Goal: Navigation & Orientation: Find specific page/section

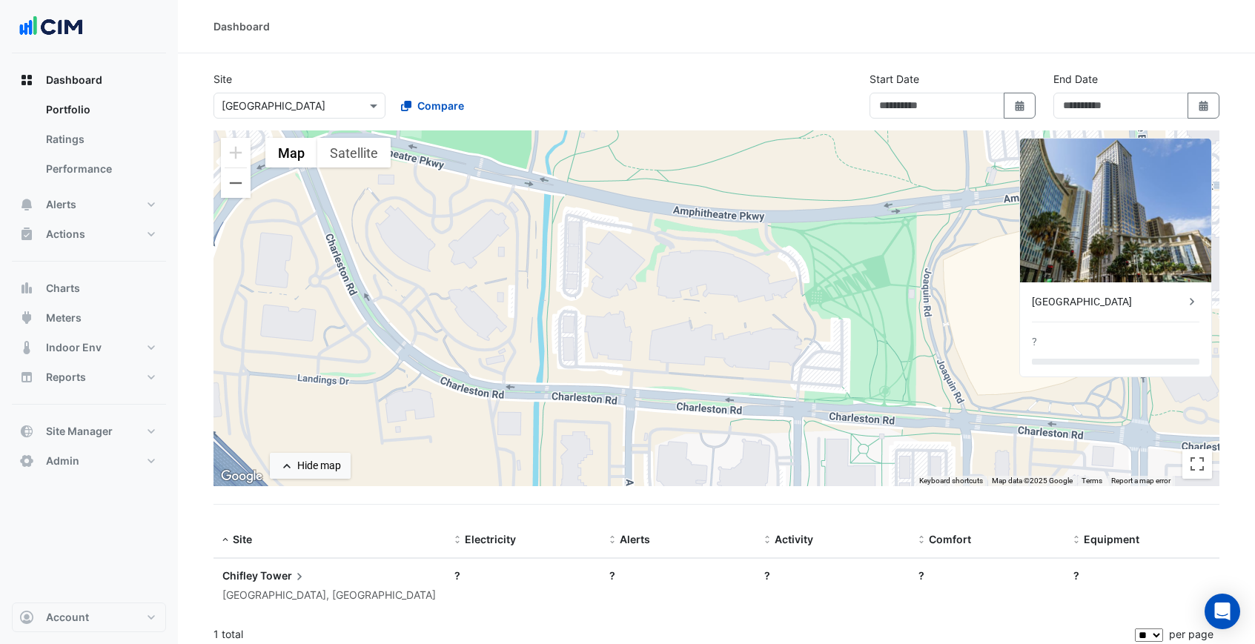
type input "**********"
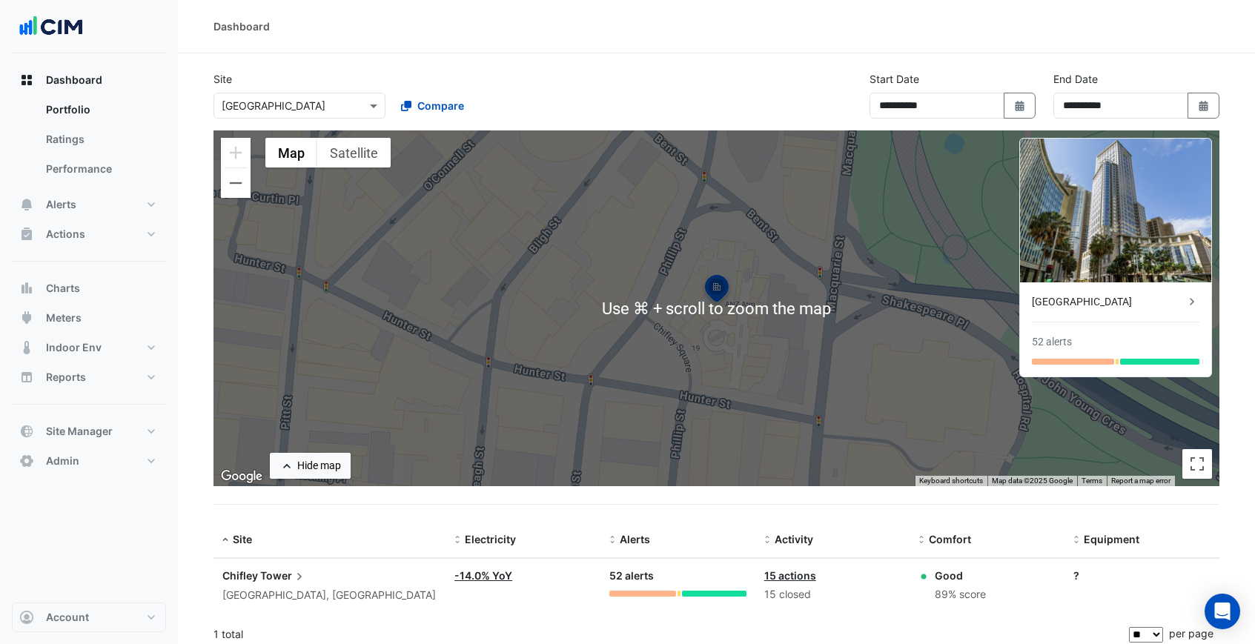
scroll to position [8, 0]
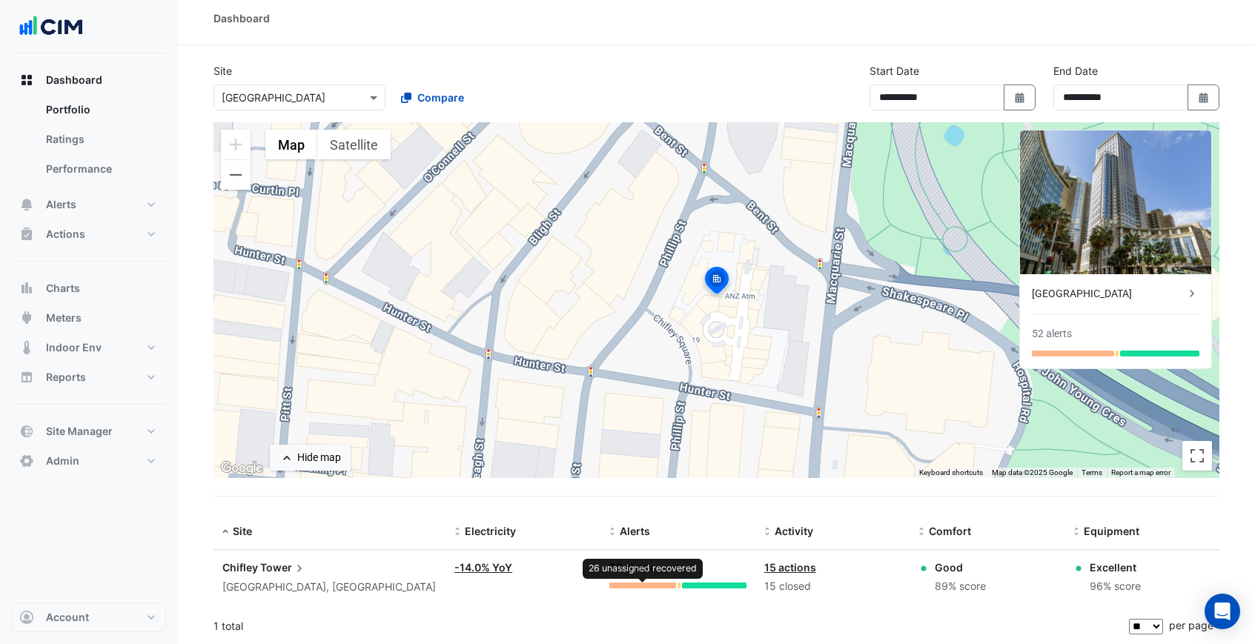
click at [657, 585] on div at bounding box center [642, 586] width 67 height 6
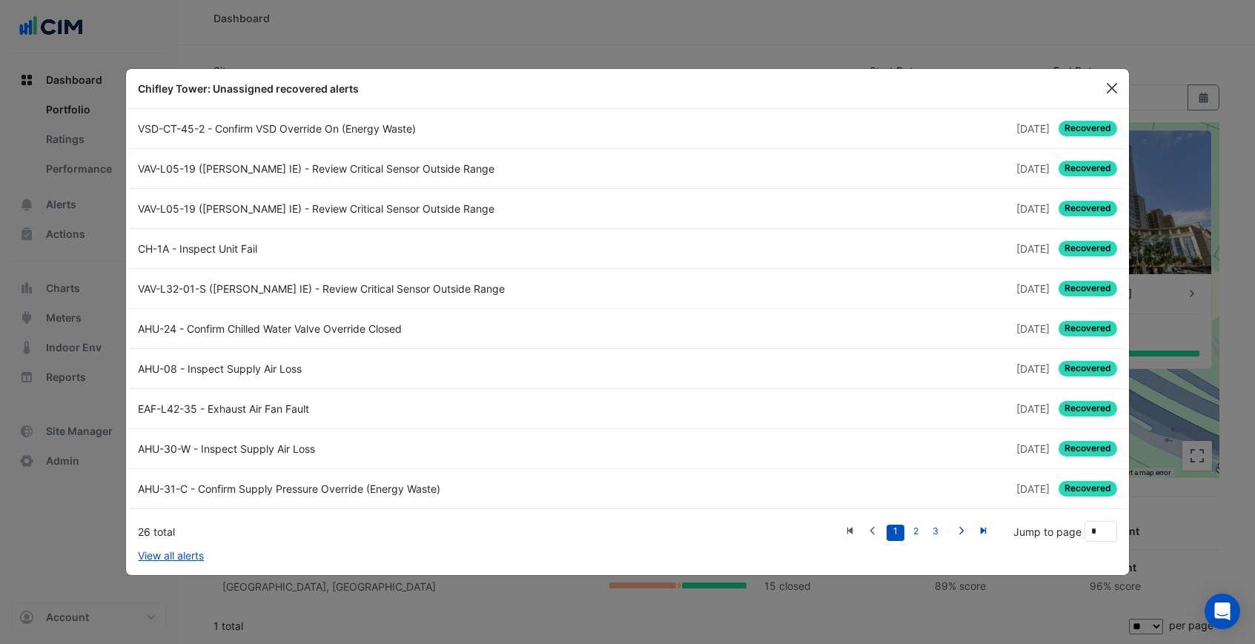
click at [1108, 90] on button "Close" at bounding box center [1112, 88] width 22 height 22
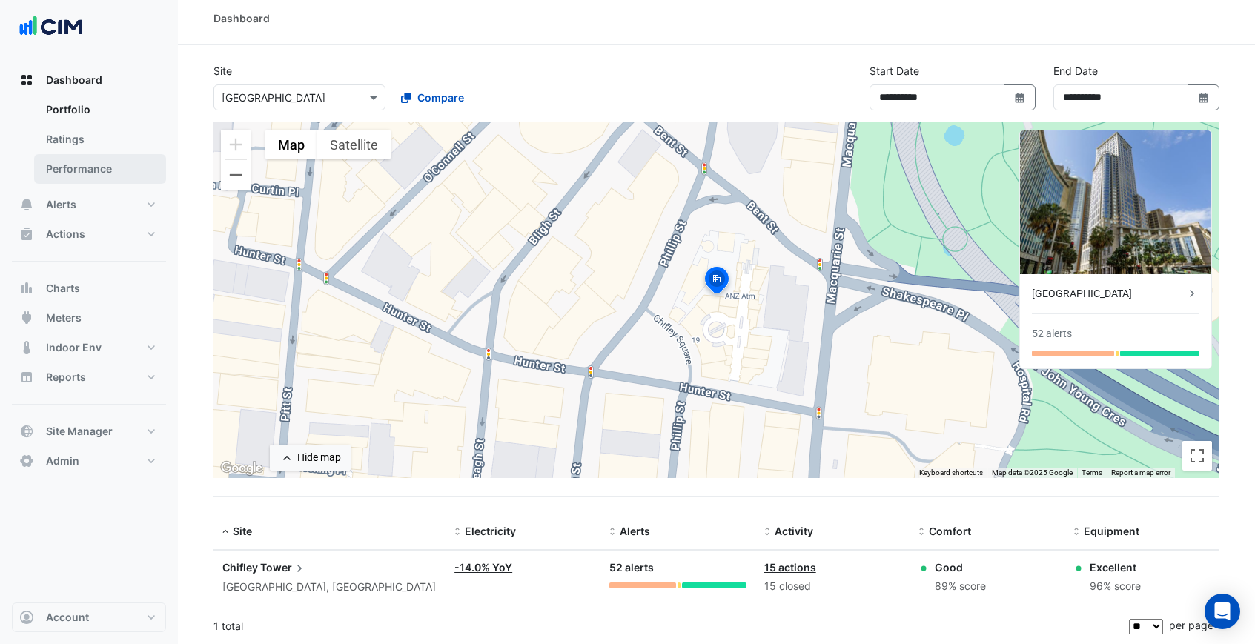
scroll to position [7, 0]
click at [81, 169] on link "Performance" at bounding box center [100, 169] width 132 height 30
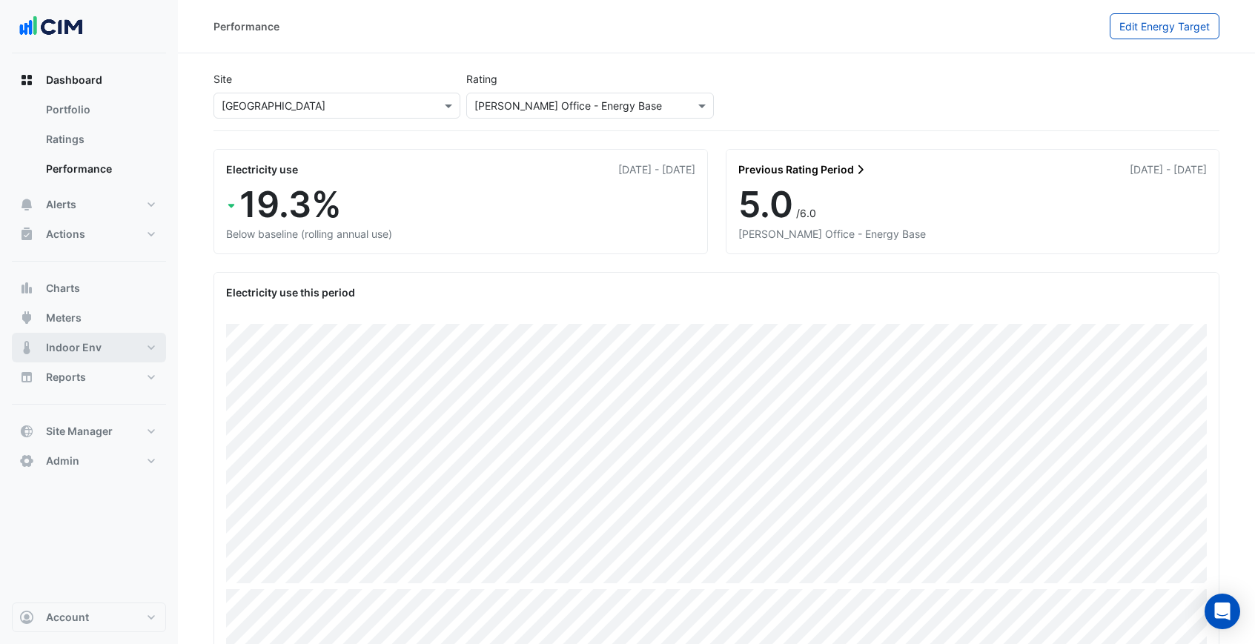
click at [91, 350] on span "Indoor Env" at bounding box center [74, 347] width 56 height 15
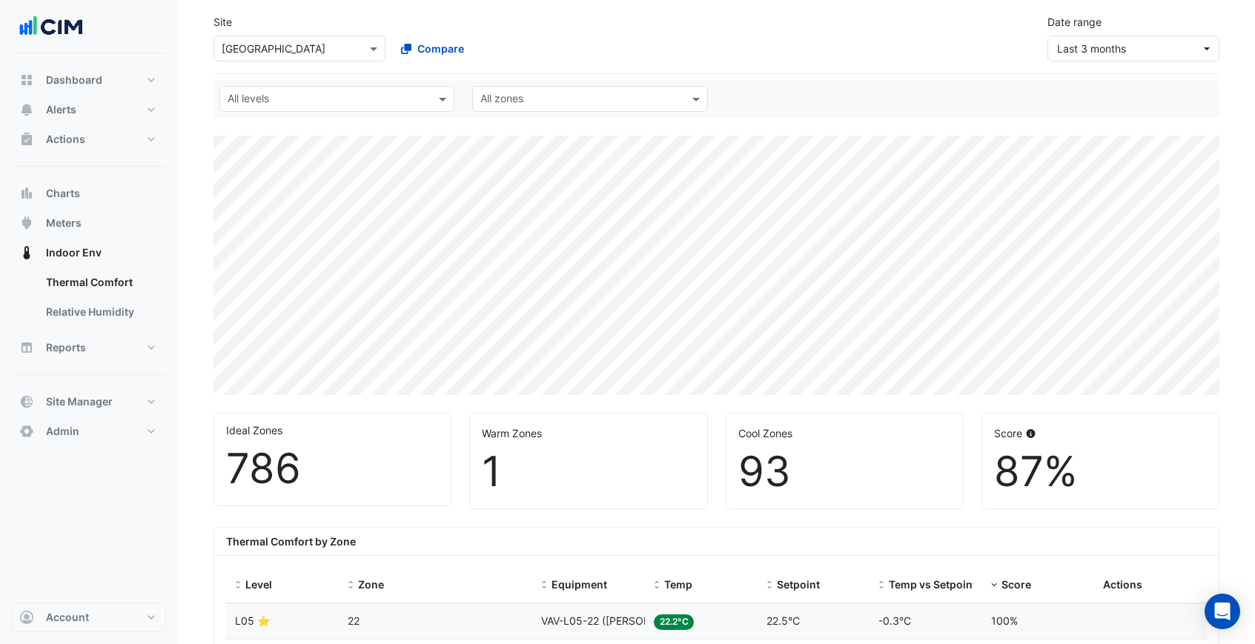
scroll to position [21, 0]
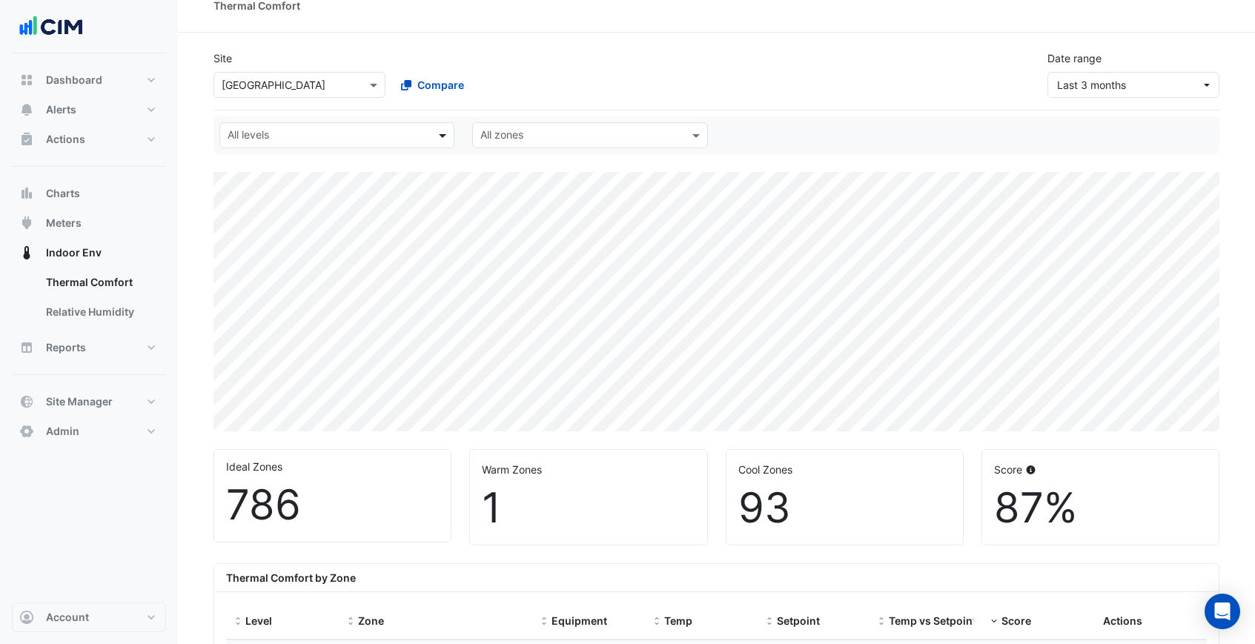
click at [439, 130] on span at bounding box center [444, 135] width 19 height 16
click at [523, 68] on div "Select a Site × [GEOGRAPHIC_DATA] Compare" at bounding box center [388, 82] width 356 height 32
click at [425, 130] on input "text" at bounding box center [329, 137] width 202 height 16
click at [557, 43] on div "Site Select a Site × [GEOGRAPHIC_DATA] Compare Date range Last 3 months" at bounding box center [717, 68] width 1024 height 59
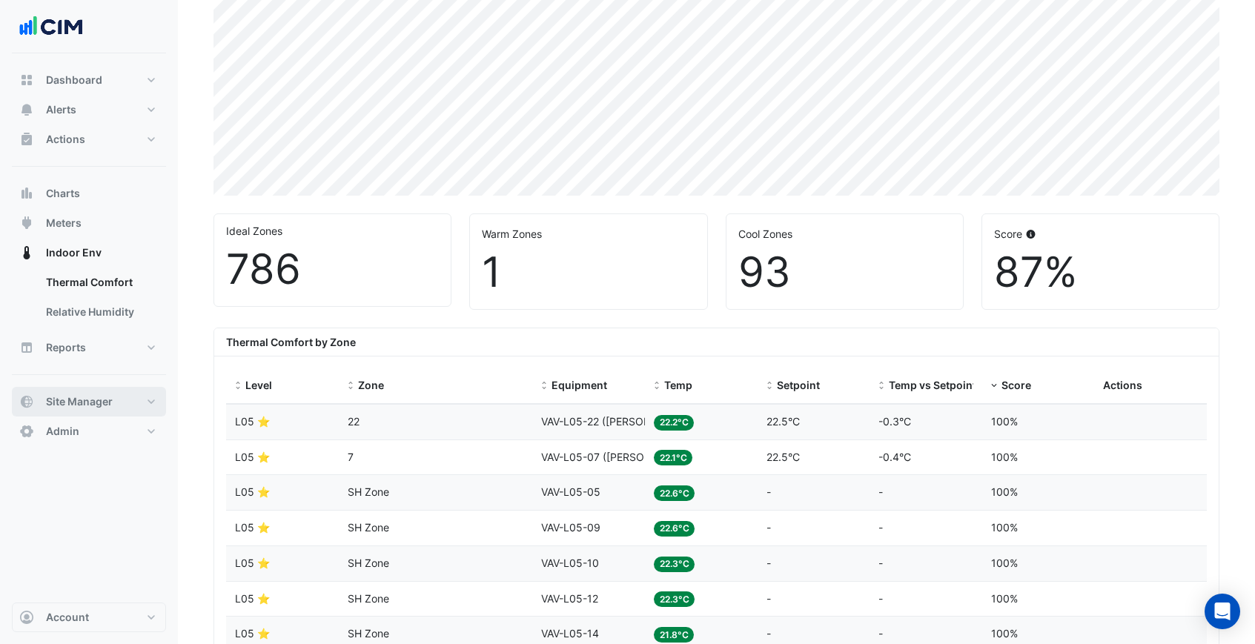
scroll to position [260, 0]
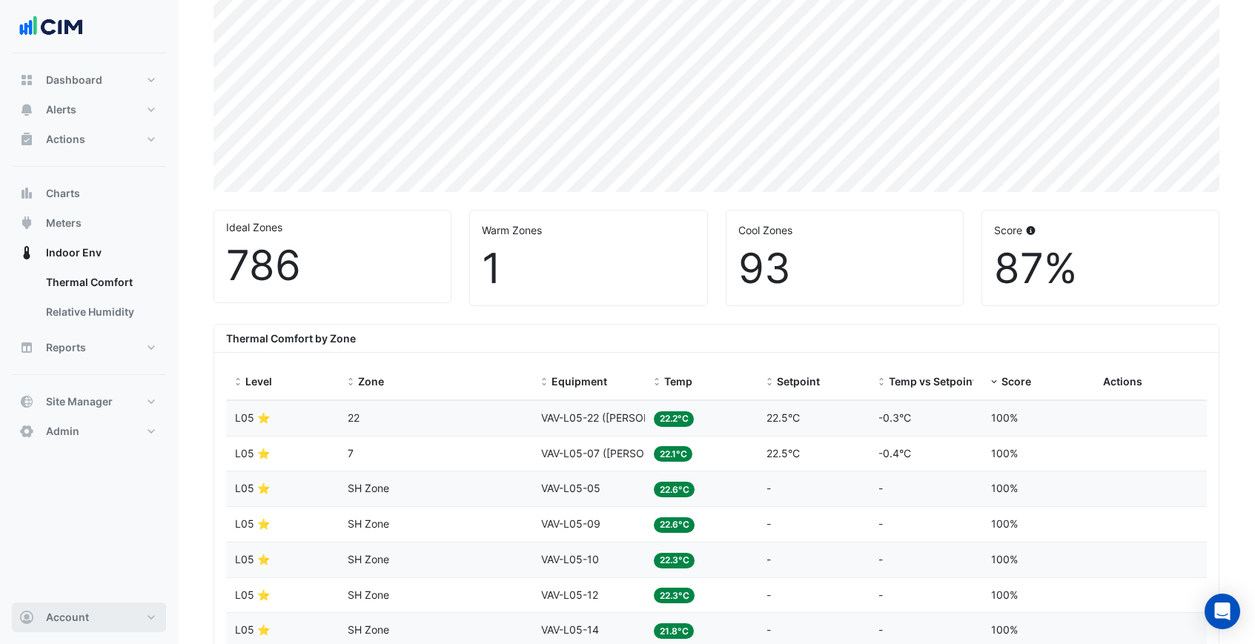
click at [127, 618] on button "Account" at bounding box center [89, 618] width 154 height 30
click at [107, 590] on link "Sign Out" at bounding box center [89, 580] width 141 height 30
